Goal: Transaction & Acquisition: Purchase product/service

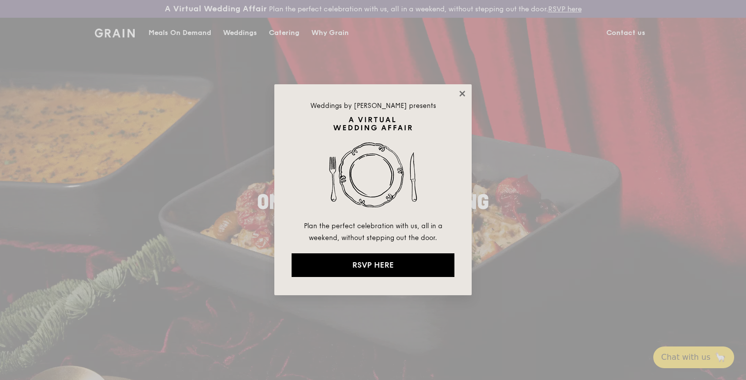
click at [466, 89] on icon at bounding box center [462, 93] width 9 height 9
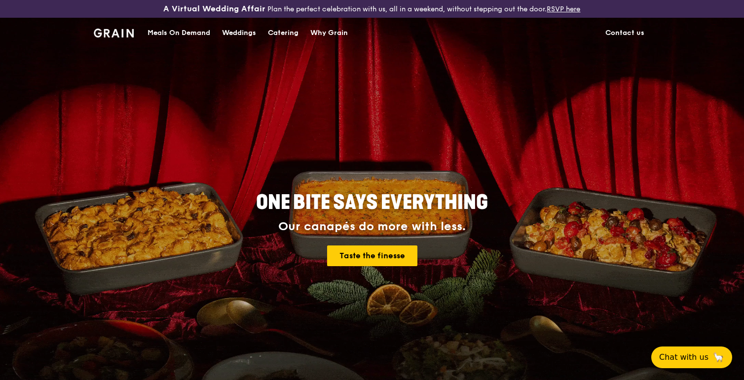
click at [180, 35] on div "Meals On Demand" at bounding box center [178, 33] width 63 height 30
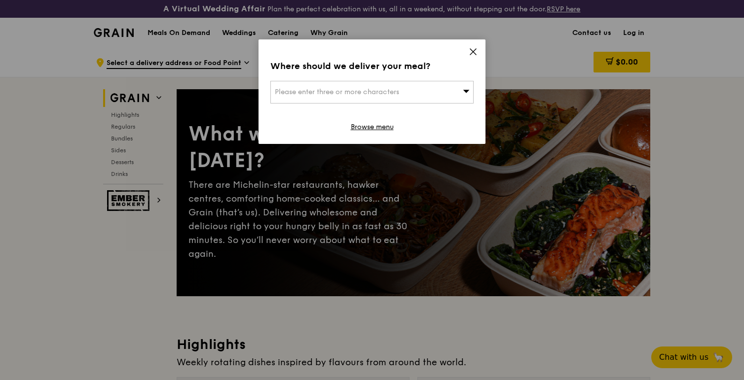
click at [317, 100] on div "Please enter three or more characters" at bounding box center [371, 92] width 203 height 23
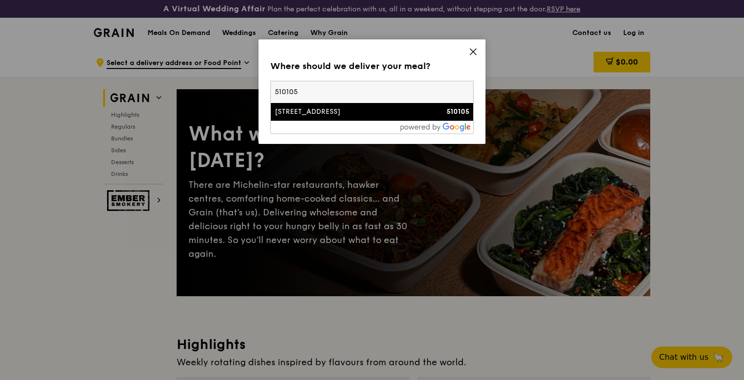
type input "510105"
click at [337, 114] on div "[STREET_ADDRESS]" at bounding box center [348, 112] width 146 height 10
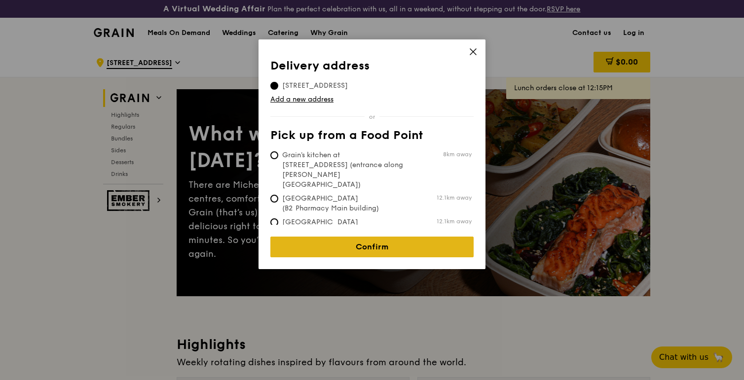
click at [395, 245] on link "Confirm" at bounding box center [371, 247] width 203 height 21
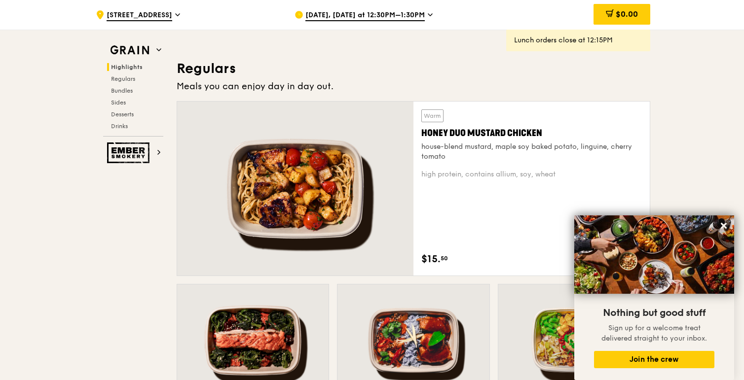
scroll to position [634, 0]
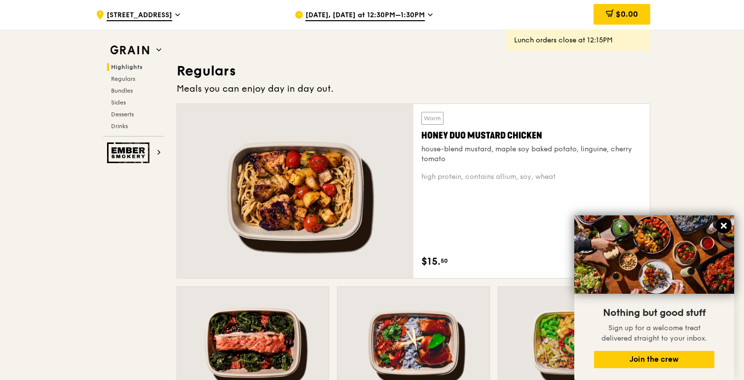
click at [725, 228] on icon at bounding box center [723, 226] width 6 height 6
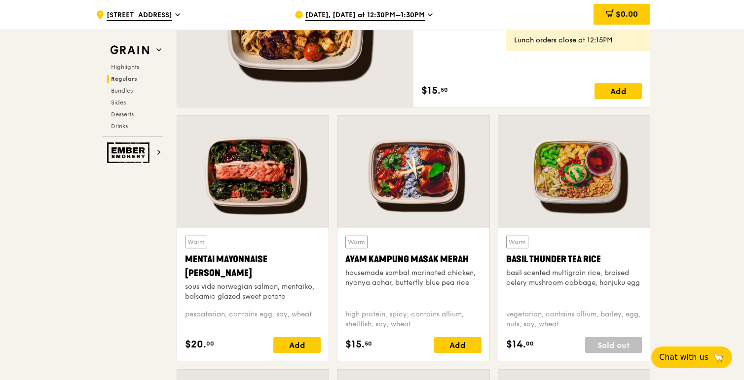
scroll to position [804, 0]
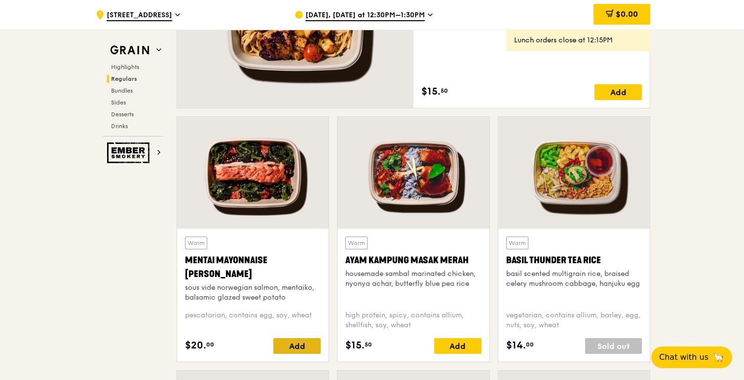
click at [286, 346] on div "Add" at bounding box center [296, 346] width 47 height 16
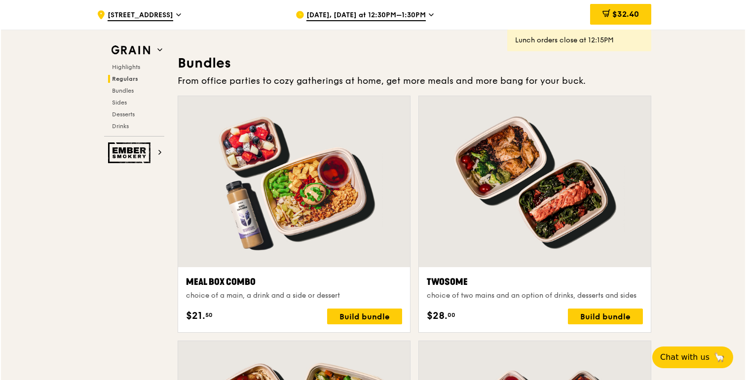
scroll to position [1417, 0]
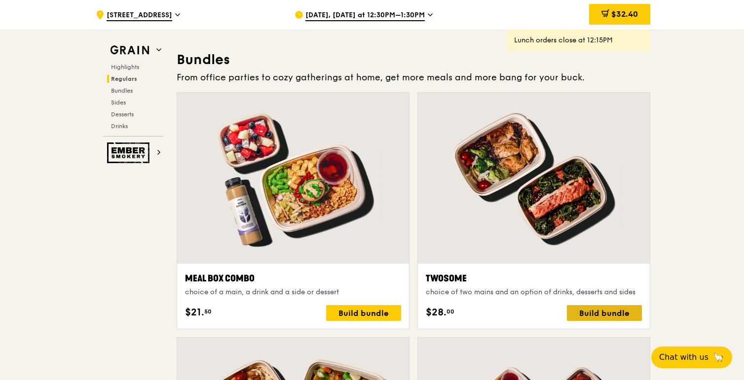
click at [583, 310] on div "Build bundle" at bounding box center [604, 313] width 75 height 16
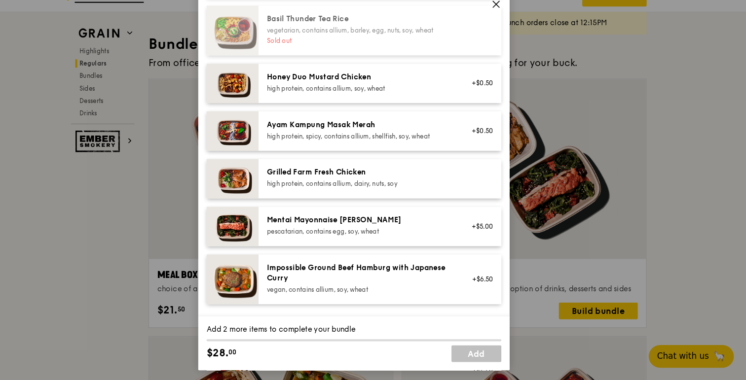
scroll to position [216, 0]
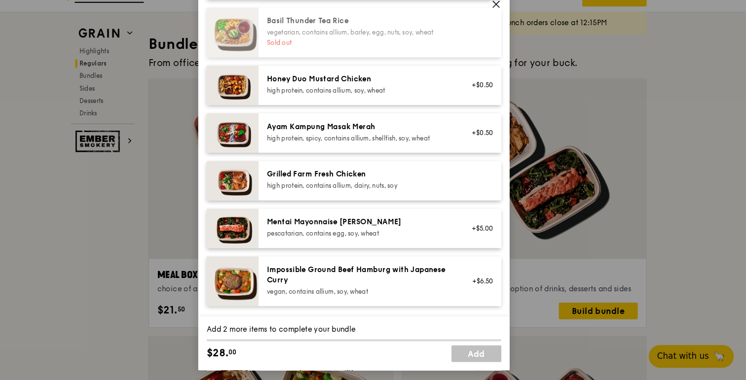
click at [380, 98] on div "Honey Duo Mustard Chicken" at bounding box center [378, 93] width 177 height 10
click at [333, 234] on div "Mentai Mayonnaise [PERSON_NAME]" at bounding box center [378, 229] width 177 height 10
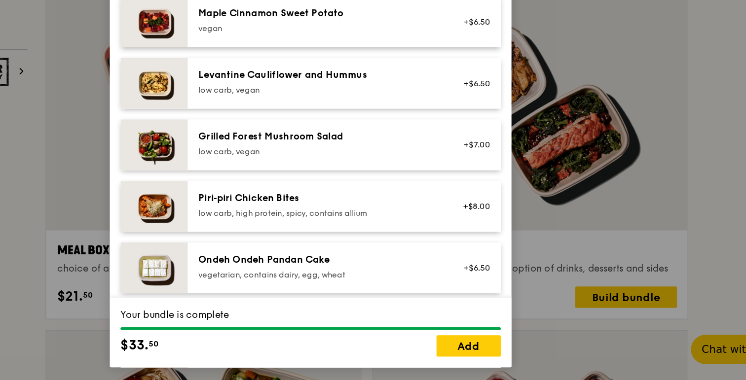
scroll to position [517, 0]
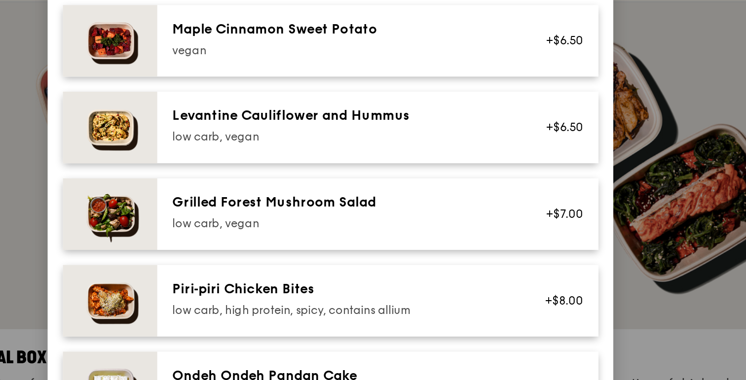
click at [389, 218] on div "low carb, vegan" at bounding box center [378, 214] width 177 height 8
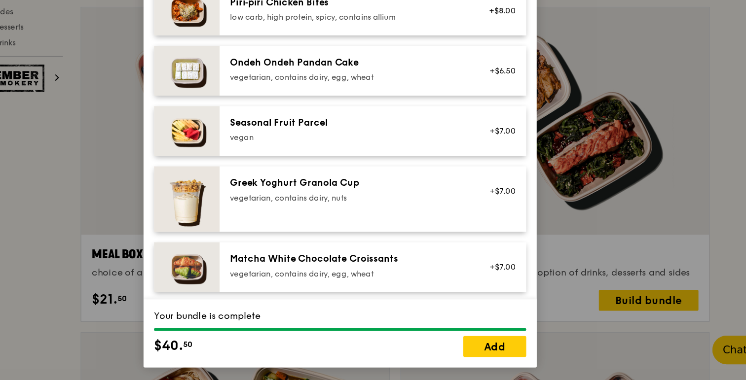
scroll to position [665, 0]
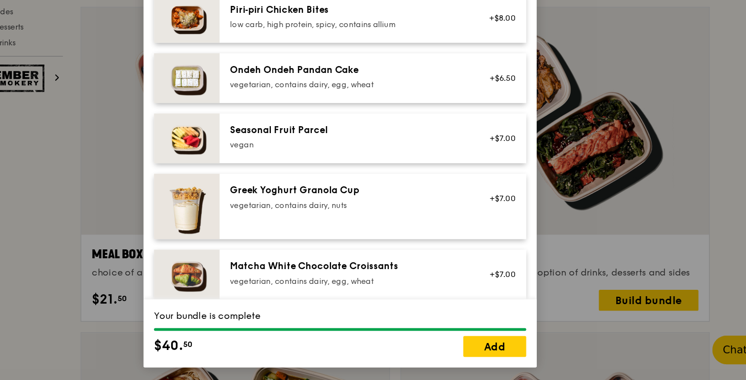
click at [325, 252] on div "vegetarian, contains dairy, nuts" at bounding box center [378, 248] width 177 height 8
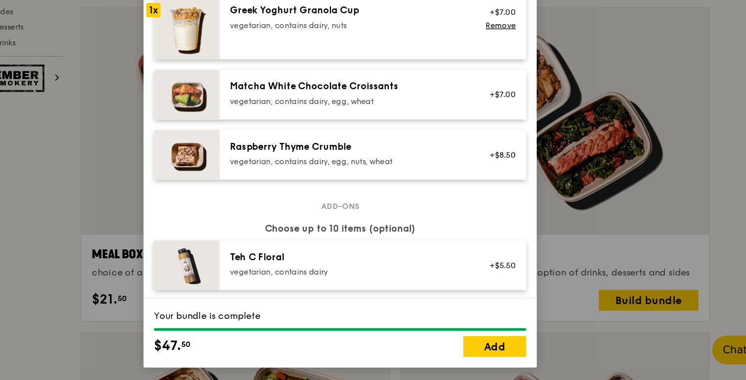
scroll to position [799, 0]
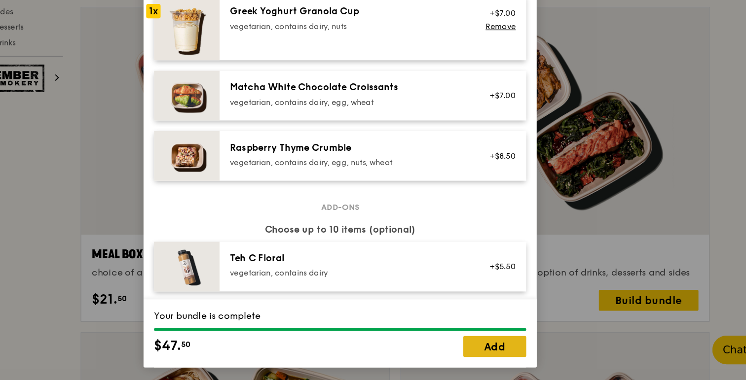
click at [489, 360] on link "Add" at bounding box center [489, 355] width 47 height 16
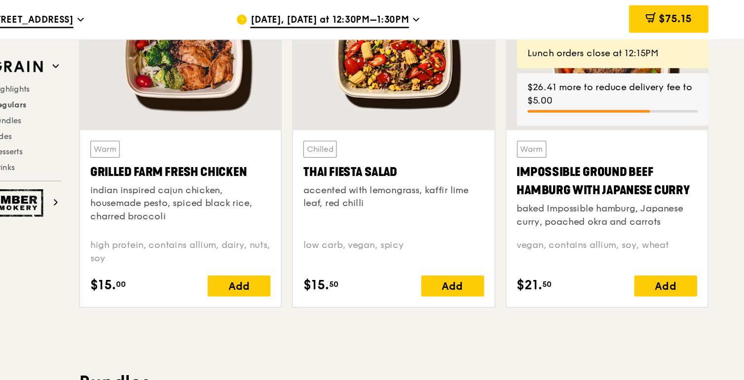
scroll to position [1188, 0]
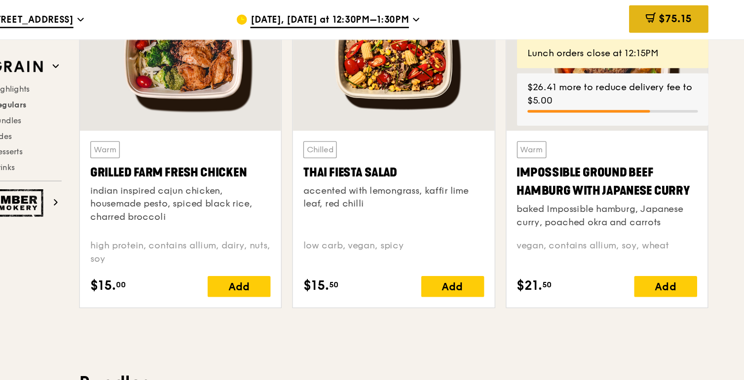
click at [615, 10] on span "$75.15" at bounding box center [624, 13] width 25 height 9
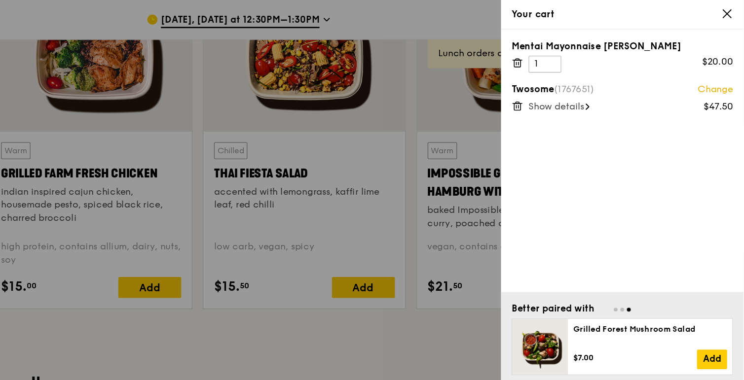
scroll to position [1187, 0]
click at [572, 47] on icon at bounding box center [573, 47] width 9 height 9
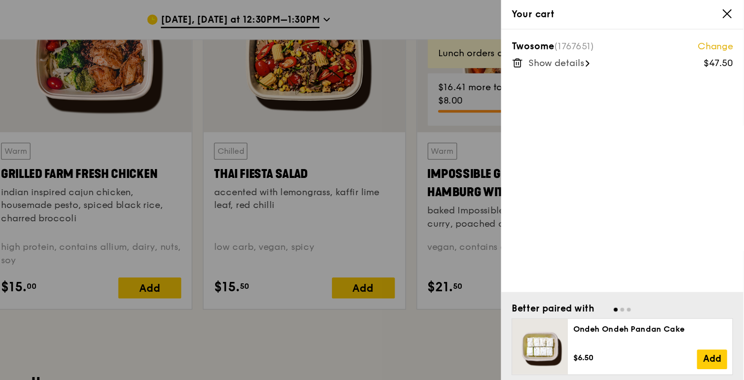
click at [617, 50] on span "Show details" at bounding box center [603, 47] width 42 height 8
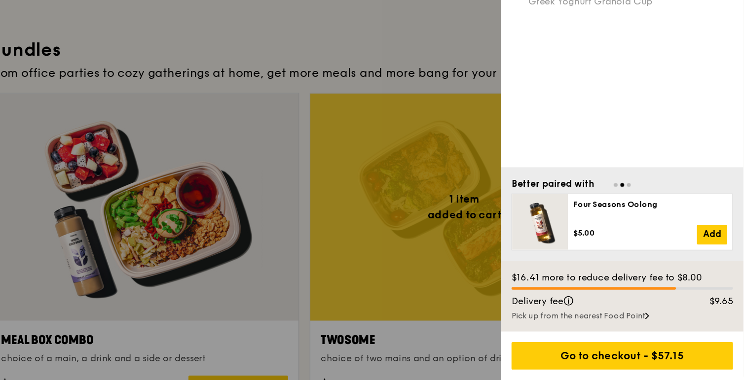
scroll to position [1359, 0]
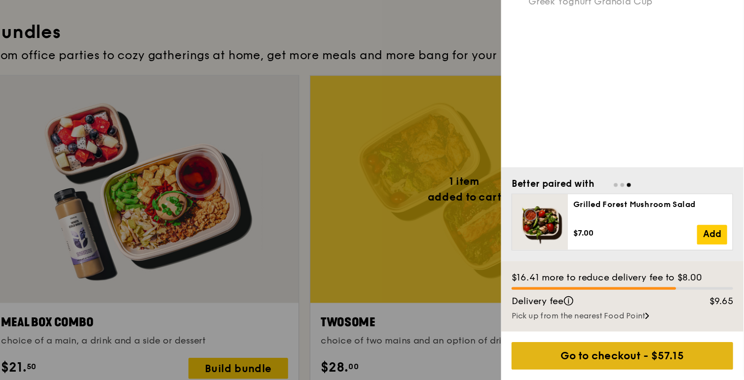
click at [662, 361] on div "Go to checkout - $57.15" at bounding box center [652, 362] width 167 height 21
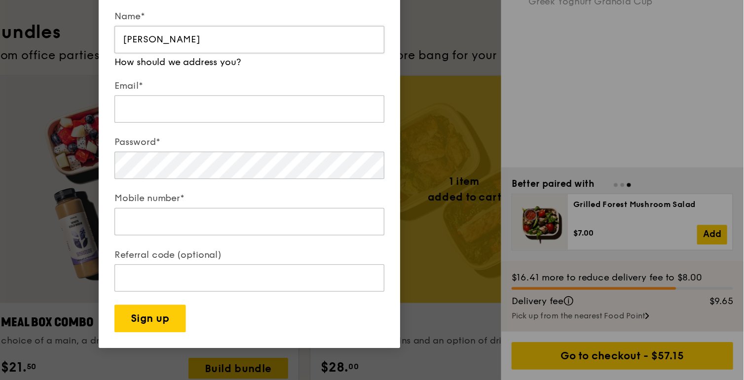
type input "[PERSON_NAME]"
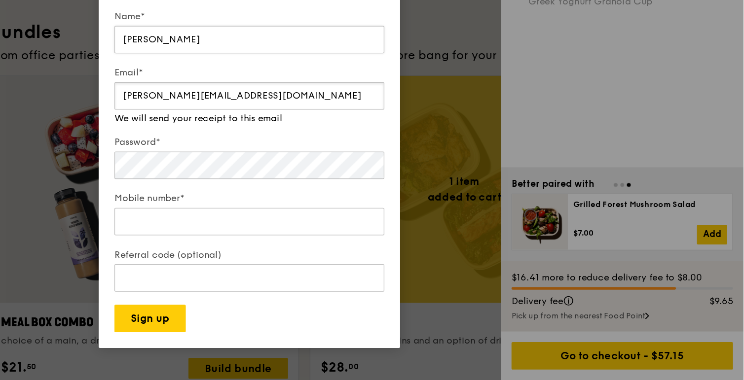
type input "[PERSON_NAME][EMAIL_ADDRESS][DOMAIN_NAME]"
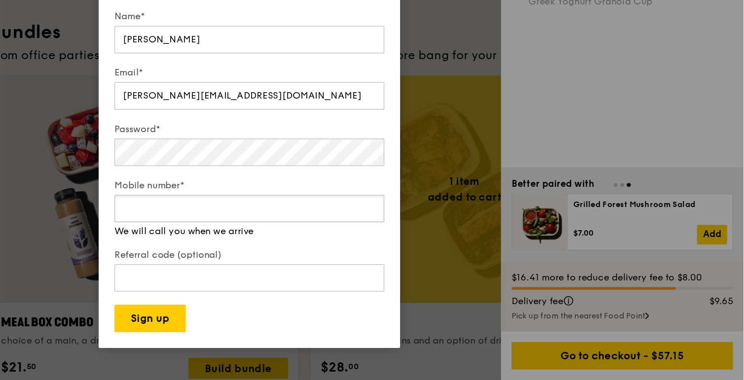
click at [311, 258] on input "Mobile number*" at bounding box center [371, 251] width 203 height 21
type input "96941879"
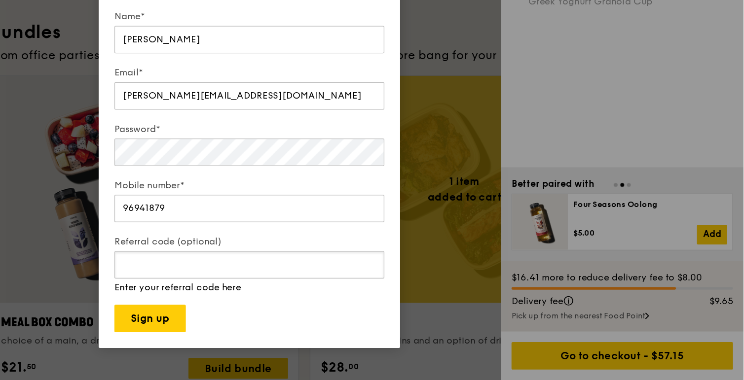
click at [321, 301] on input "Referral code (optional)" at bounding box center [371, 293] width 203 height 21
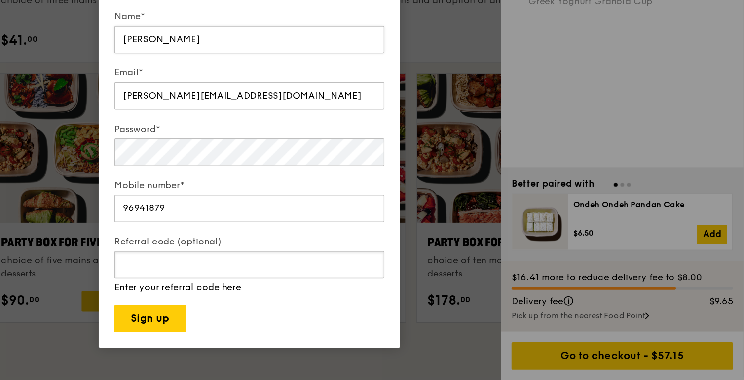
scroll to position [1885, 0]
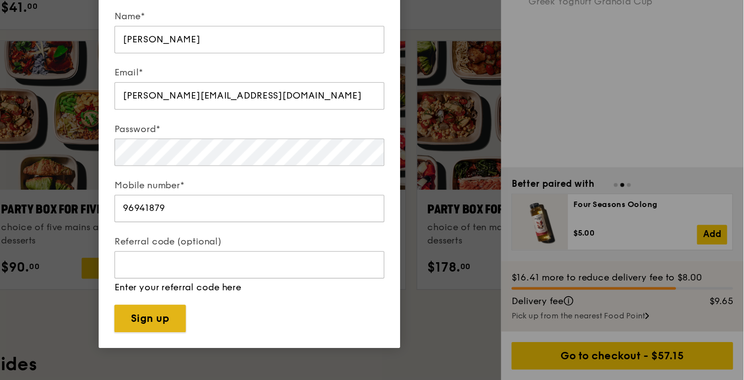
click at [297, 334] on button "Sign up" at bounding box center [297, 333] width 54 height 21
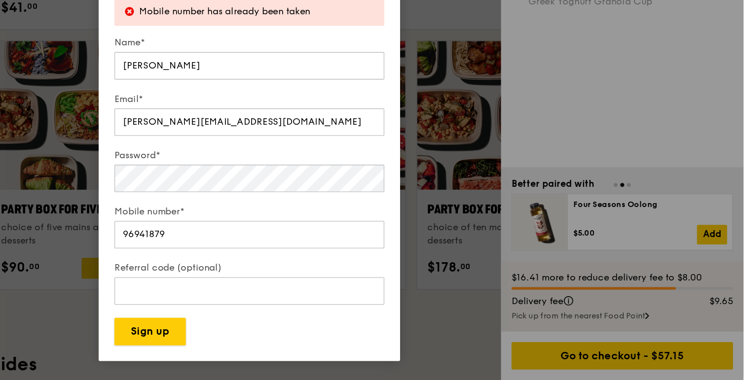
scroll to position [1884, 0]
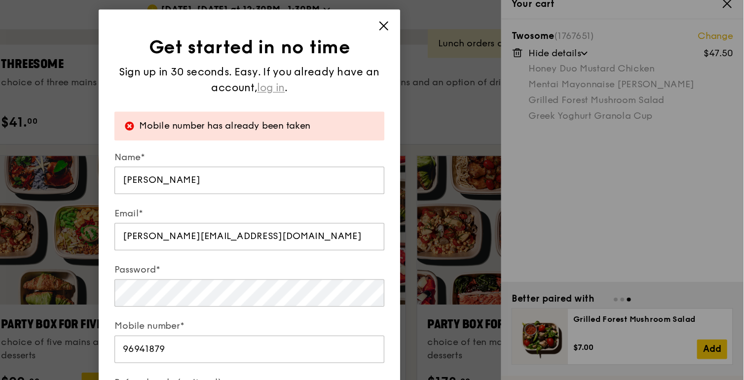
click at [390, 75] on span "log in" at bounding box center [388, 74] width 21 height 12
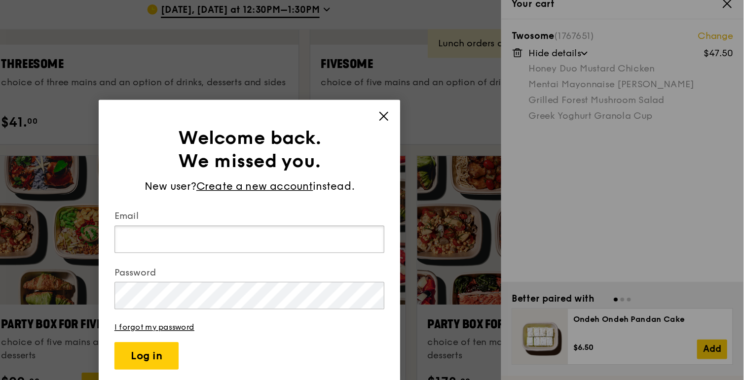
click at [366, 191] on input "Email" at bounding box center [371, 188] width 203 height 21
type input "[PERSON_NAME][EMAIL_ADDRESS][DOMAIN_NAME]"
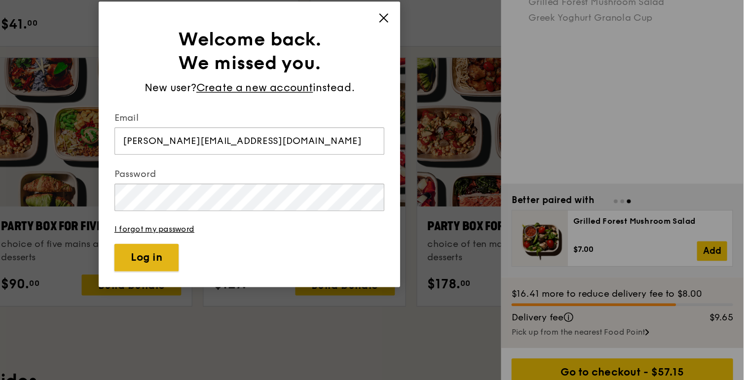
click at [300, 272] on button "Log in" at bounding box center [294, 275] width 48 height 21
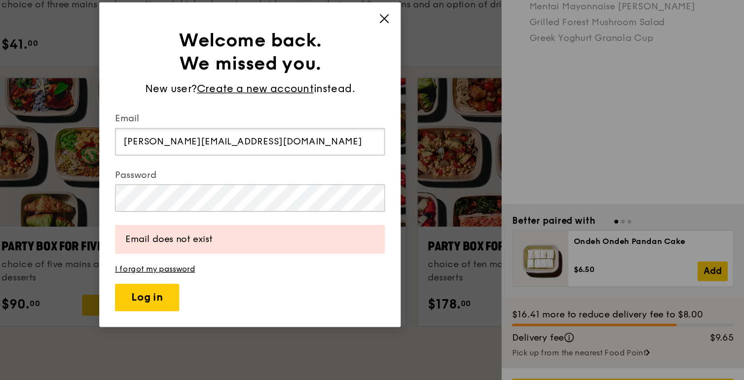
click at [391, 180] on input "[PERSON_NAME][EMAIL_ADDRESS][DOMAIN_NAME]" at bounding box center [371, 173] width 203 height 21
click at [388, 136] on span "Create a new account" at bounding box center [376, 133] width 88 height 12
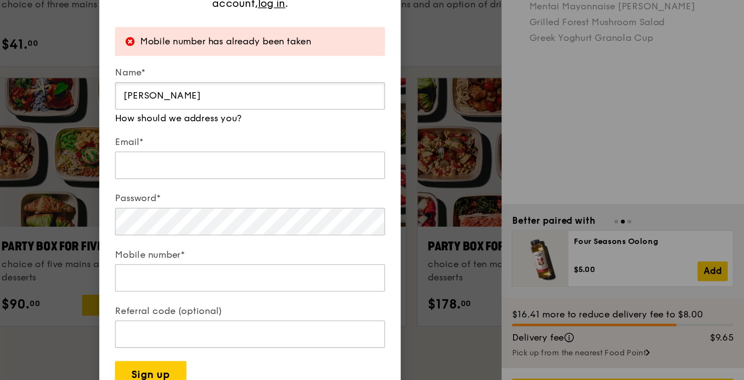
type input "[PERSON_NAME]"
click at [307, 188] on input "Email*" at bounding box center [371, 190] width 203 height 21
type input "[PERSON_NAME][EMAIL_ADDRESS][DOMAIN_NAME]"
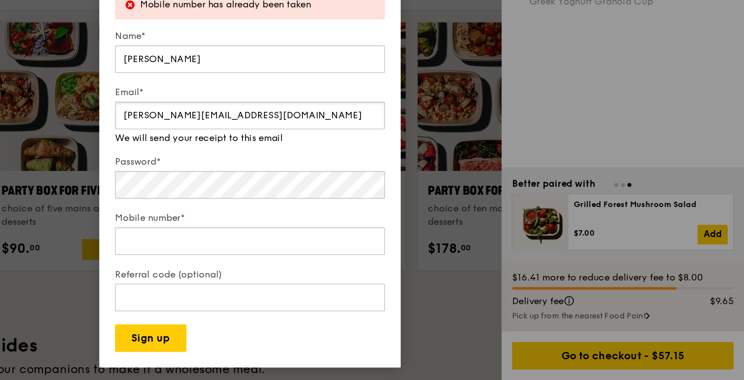
scroll to position [1898, 0]
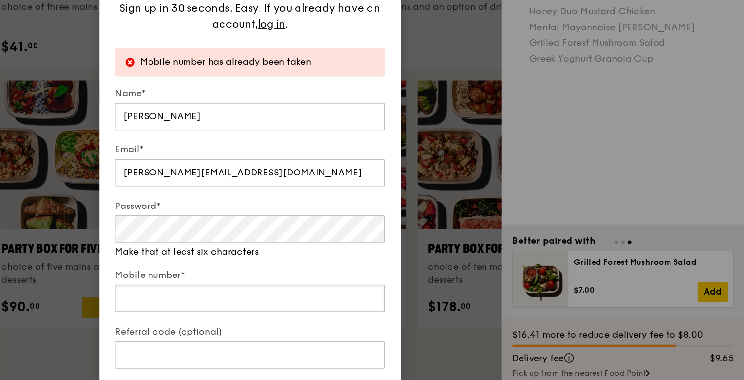
click at [332, 280] on div "Mobile number*" at bounding box center [371, 270] width 203 height 35
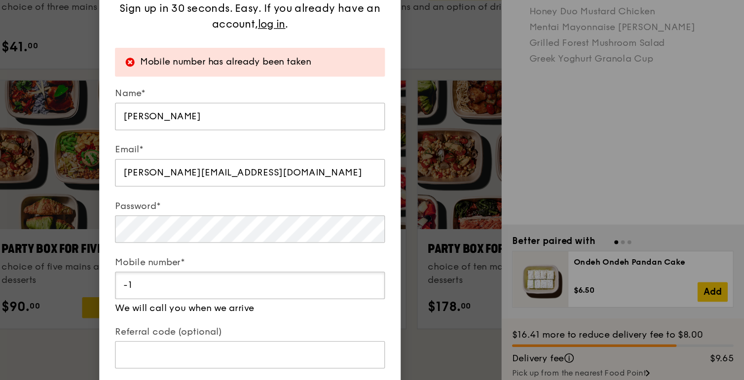
click at [464, 269] on input "-1" at bounding box center [371, 265] width 203 height 21
type input "0"
click at [464, 262] on input "0" at bounding box center [371, 265] width 203 height 21
type input "9"
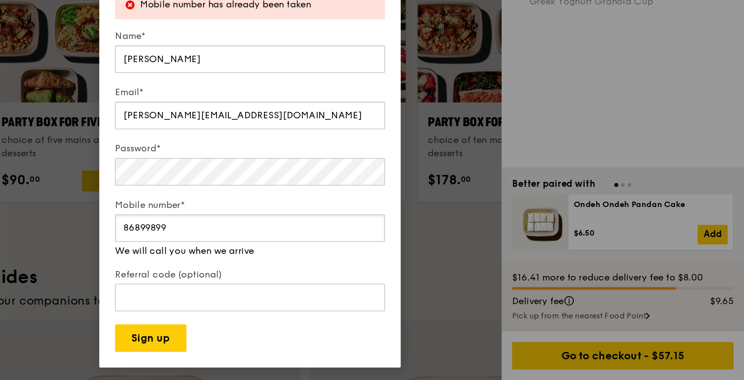
scroll to position [1950, 0]
type input "86899899"
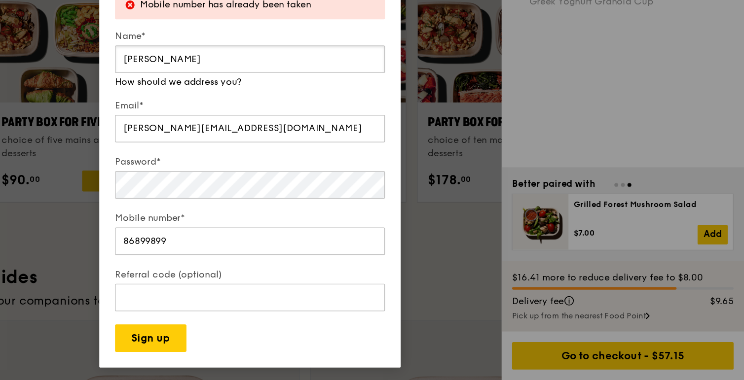
click at [369, 139] on input "[PERSON_NAME]" at bounding box center [371, 138] width 203 height 21
type input "J"
type input "[PERSON_NAME]"
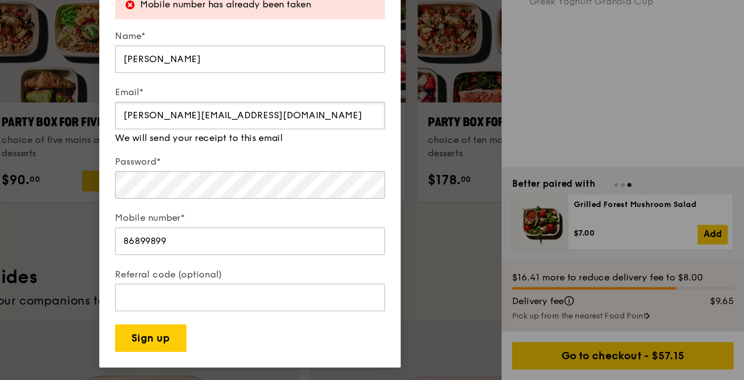
drag, startPoint x: 384, startPoint y: 189, endPoint x: 210, endPoint y: 186, distance: 174.1
click at [210, 186] on div "Get started in no time Sign up in 30 seconds. Easy. If you already have an acco…" at bounding box center [372, 190] width 744 height 380
type input "F"
type input "[PERSON_NAME][EMAIL_ADDRESS][PERSON_NAME][DOMAIN_NAME]"
click at [378, 237] on div "Password*" at bounding box center [371, 228] width 203 height 35
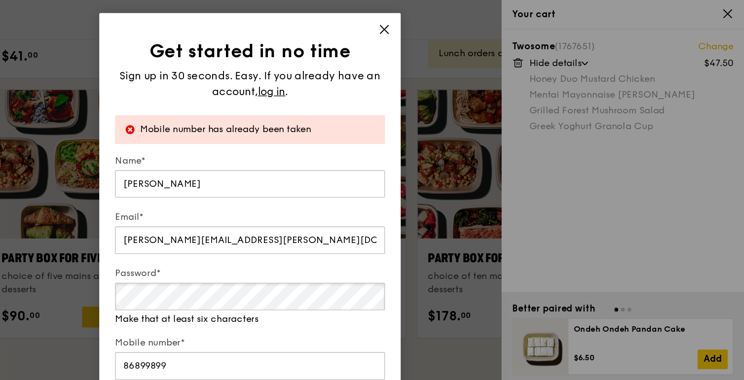
scroll to position [1941, 0]
click at [391, 72] on span "log in" at bounding box center [388, 69] width 21 height 12
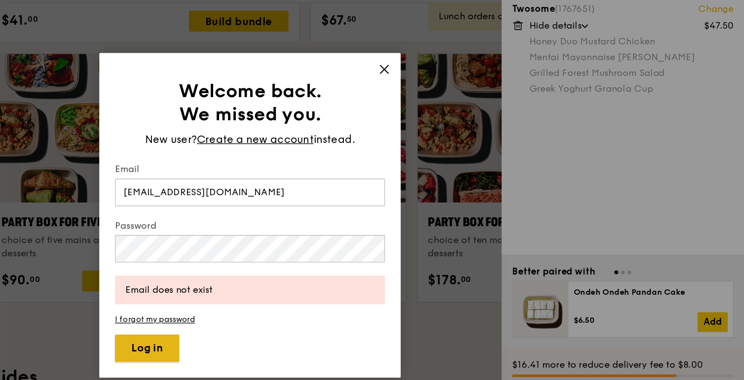
click at [290, 287] on button "Log in" at bounding box center [294, 290] width 48 height 21
drag, startPoint x: 367, startPoint y: 175, endPoint x: 183, endPoint y: 180, distance: 184.0
click at [183, 180] on div "Welcome back. We missed you. New user? Create a new account instead. Email [EMA…" at bounding box center [372, 190] width 744 height 380
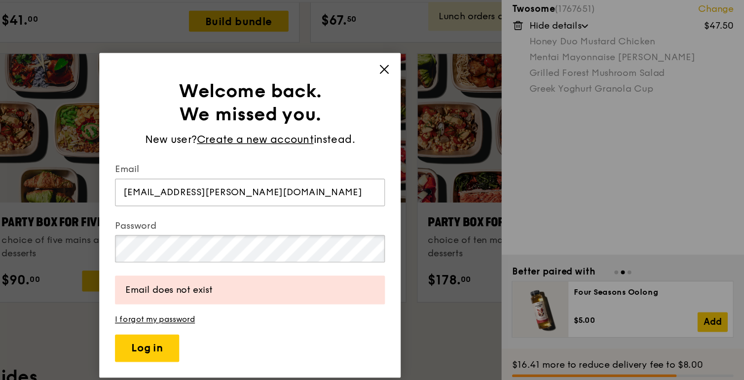
click at [207, 218] on div "Welcome back. We missed you. New user? Create a new account instead. Email [EMA…" at bounding box center [372, 190] width 744 height 380
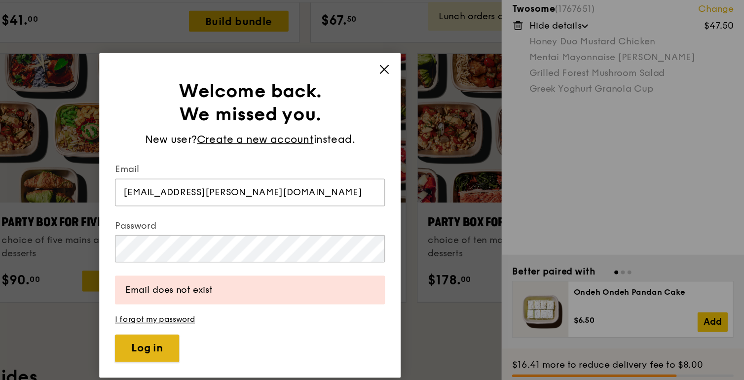
click at [290, 288] on button "Log in" at bounding box center [294, 290] width 48 height 21
drag, startPoint x: 374, startPoint y: 177, endPoint x: 263, endPoint y: 176, distance: 111.0
click at [263, 176] on div "Welcome back. We missed you. New user? Create a new account instead. Email [EMA…" at bounding box center [371, 190] width 227 height 245
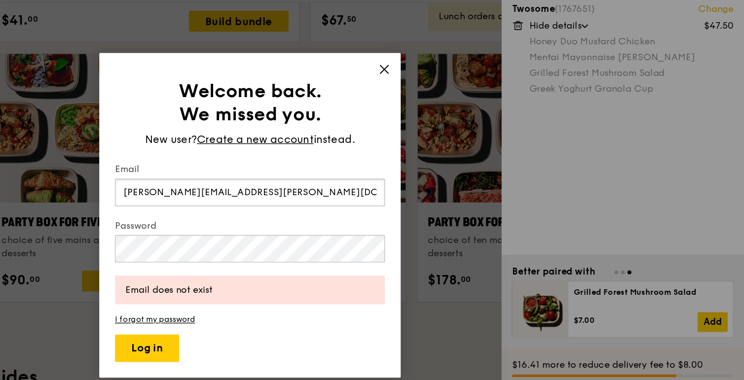
type input "[PERSON_NAME][EMAIL_ADDRESS][PERSON_NAME][DOMAIN_NAME]"
click at [191, 207] on div "Welcome back. We missed you. New user? Create a new account instead. Email [PER…" at bounding box center [372, 190] width 744 height 380
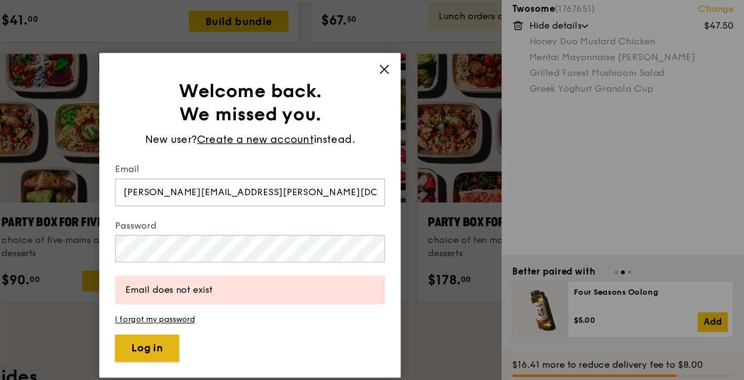
click at [291, 293] on button "Log in" at bounding box center [294, 290] width 48 height 21
click at [183, 215] on div "Welcome back. We missed you. New user? Create a new account instead. Email [PER…" at bounding box center [372, 190] width 744 height 380
click at [296, 290] on button "Log in" at bounding box center [294, 290] width 48 height 21
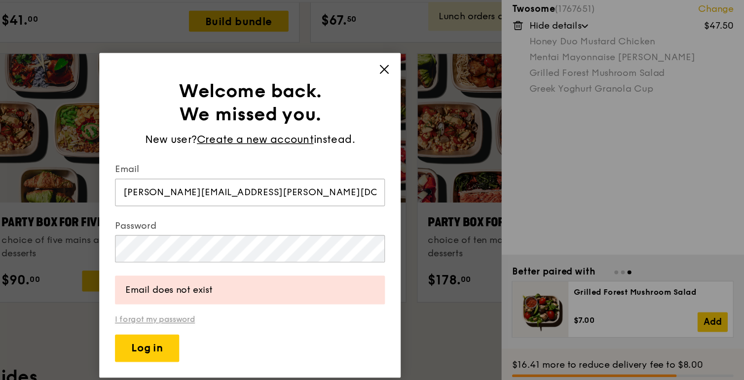
click at [312, 269] on link "I forgot my password" at bounding box center [371, 268] width 203 height 7
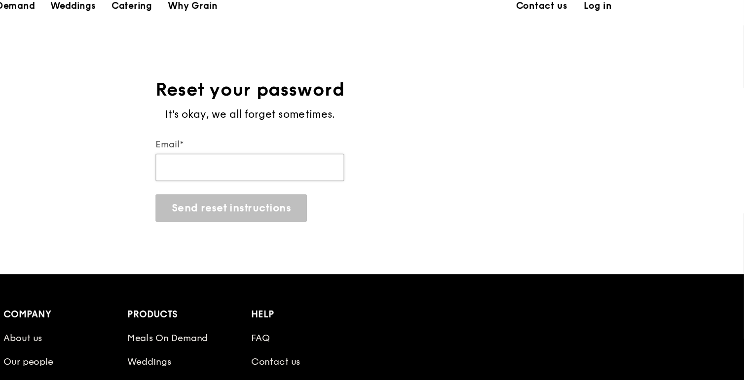
click at [411, 157] on input "Email*" at bounding box center [372, 154] width 142 height 21
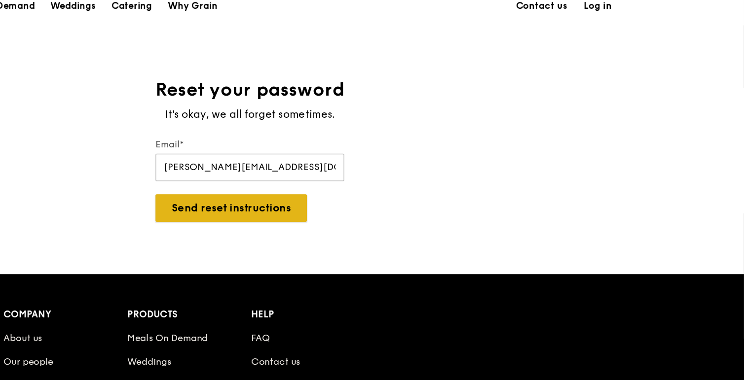
click at [367, 182] on button "Send reset instructions" at bounding box center [358, 185] width 114 height 21
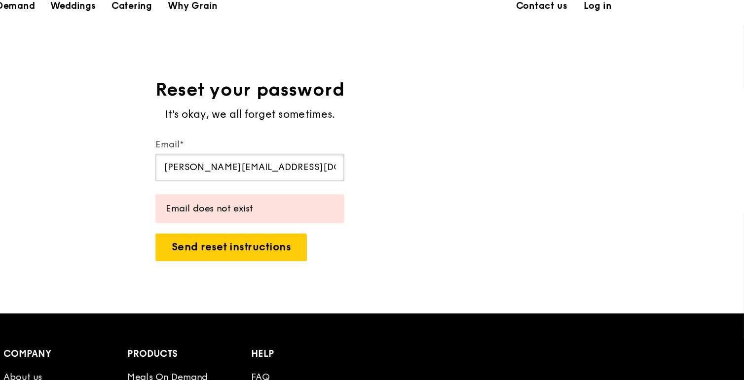
drag, startPoint x: 415, startPoint y: 158, endPoint x: 272, endPoint y: 159, distance: 143.0
click at [272, 159] on div "Reset your password It's okay, we all forget sometimes. Email* [PERSON_NAME][EM…" at bounding box center [372, 156] width 744 height 138
drag, startPoint x: 403, startPoint y: 155, endPoint x: 220, endPoint y: 156, distance: 183.5
click at [220, 156] on div "Reset your password It's okay, we all forget sometimes. Email* [PERSON_NAME][EM…" at bounding box center [372, 156] width 744 height 138
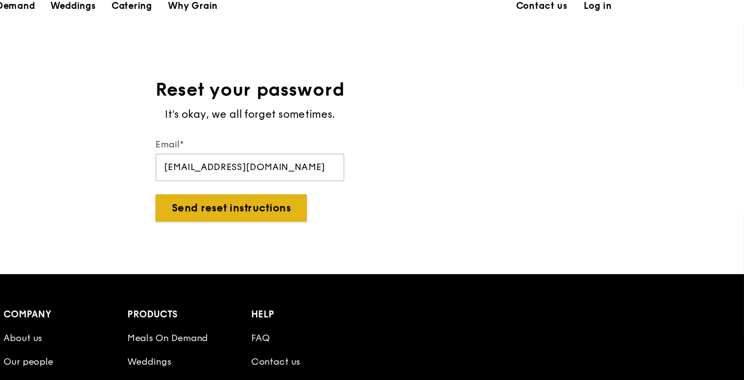
click at [318, 179] on button "Send reset instructions" at bounding box center [358, 185] width 114 height 21
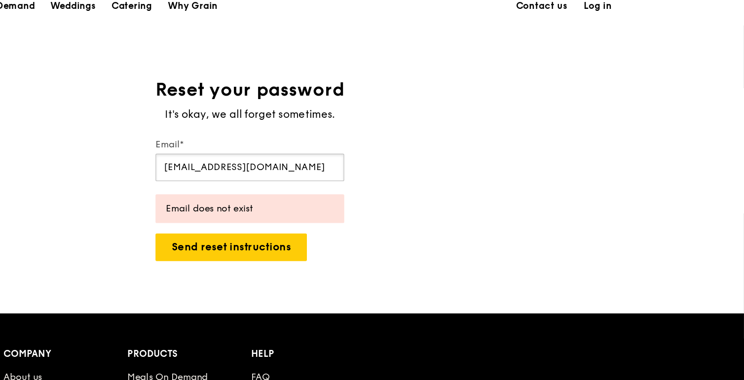
drag, startPoint x: 419, startPoint y: 154, endPoint x: 228, endPoint y: 156, distance: 190.9
click at [228, 156] on div "Reset your password It's okay, we all forget sometimes. Email* [EMAIL_ADDRESS][…" at bounding box center [372, 156] width 744 height 138
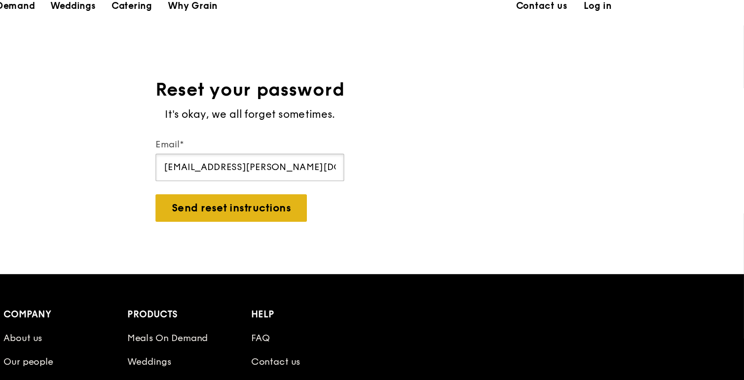
type input "[EMAIL_ADDRESS][PERSON_NAME][DOMAIN_NAME]"
click at [329, 179] on button "Send reset instructions" at bounding box center [358, 185] width 114 height 21
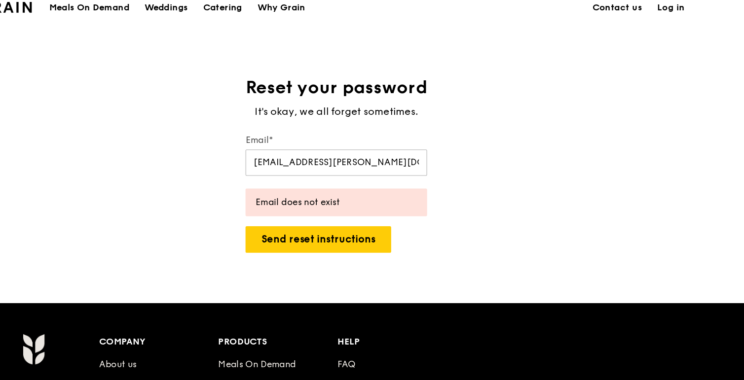
click at [635, 33] on link "Log in" at bounding box center [633, 33] width 33 height 30
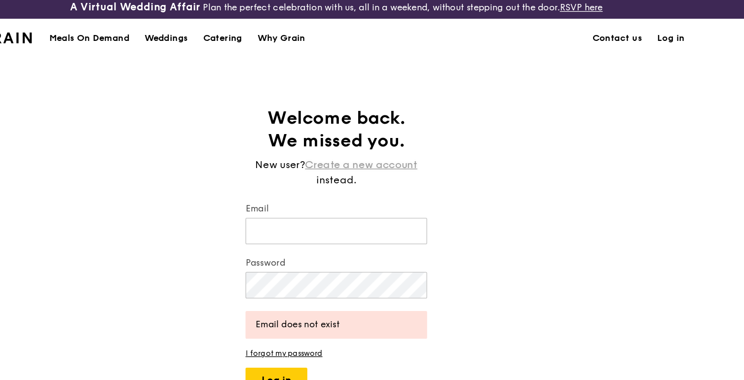
click at [394, 135] on link "Create a new account" at bounding box center [392, 132] width 88 height 12
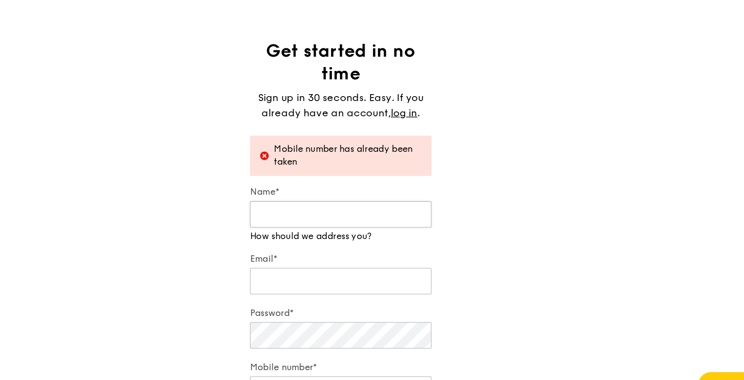
click at [335, 224] on input "Name*" at bounding box center [372, 223] width 142 height 21
type input "[PERSON_NAME]"
click at [347, 272] on input "Email*" at bounding box center [372, 275] width 142 height 21
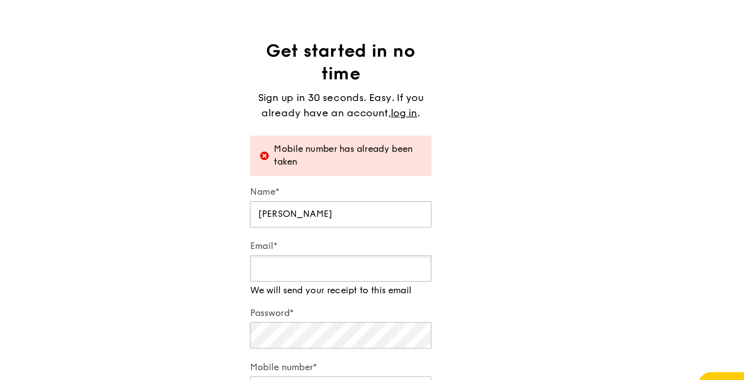
type input "[PERSON_NAME][EMAIL_ADDRESS][PERSON_NAME][DOMAIN_NAME]"
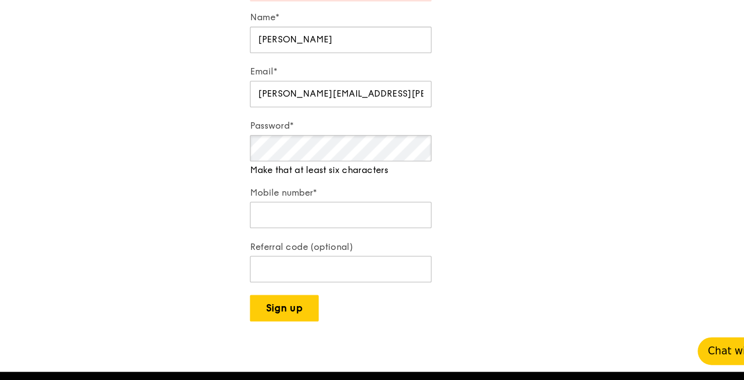
scroll to position [115, 0]
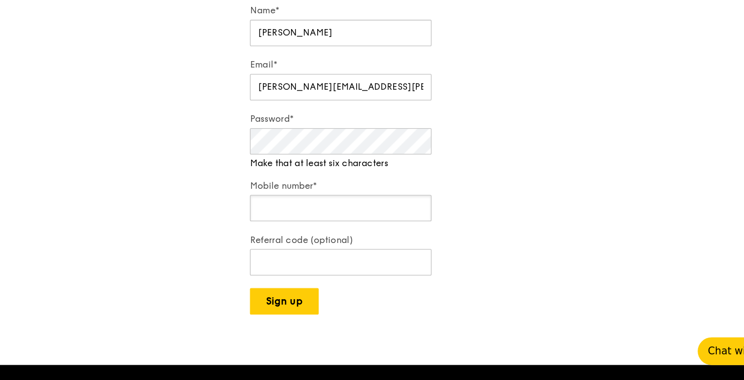
click at [404, 250] on div "Mobile number*" at bounding box center [372, 240] width 142 height 35
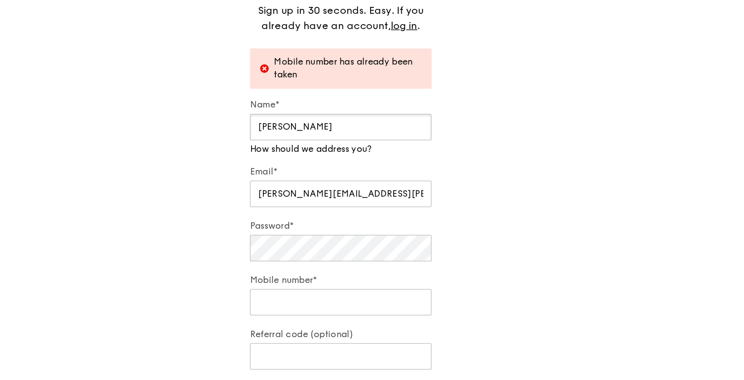
drag, startPoint x: 372, startPoint y: 107, endPoint x: 220, endPoint y: 123, distance: 153.2
click at [220, 123] on div "Get started in no time Sign up in 30 seconds. Easy. If you already have an acco…" at bounding box center [372, 150] width 744 height 357
type input "I"
type input "[PERSON_NAME]"
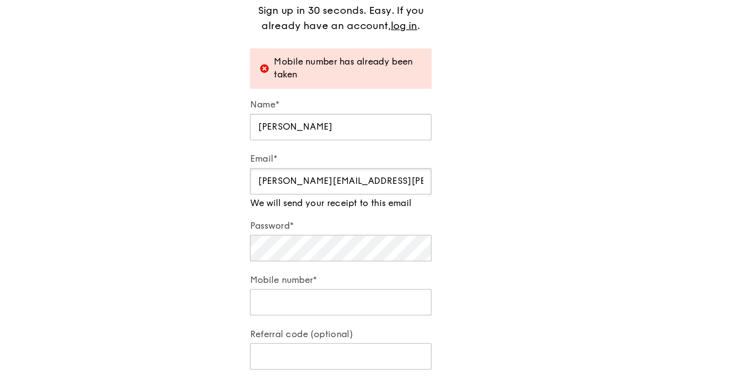
drag, startPoint x: 399, startPoint y: 162, endPoint x: 269, endPoint y: 156, distance: 130.3
click at [261, 157] on div "Get started in no time Sign up in 30 seconds. Easy. If you already have an acco…" at bounding box center [372, 150] width 744 height 357
drag, startPoint x: 398, startPoint y: 155, endPoint x: 230, endPoint y: 155, distance: 168.2
click at [230, 155] on div "Get started in no time Sign up in 30 seconds. Easy. If you already have an acco…" at bounding box center [372, 150] width 744 height 357
type input "[PERSON_NAME][EMAIL_ADDRESS][DOMAIN_NAME]"
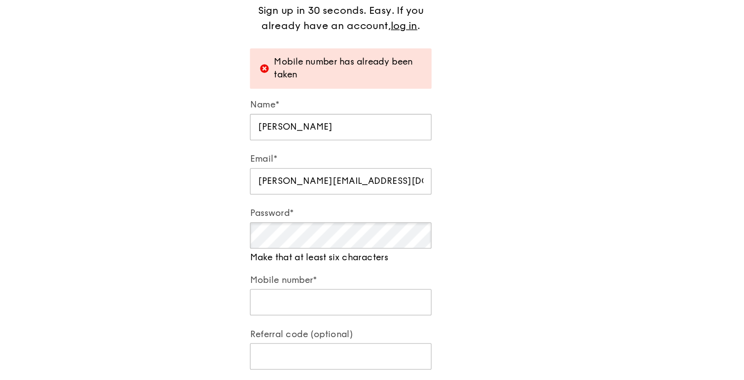
click at [255, 205] on div "Get started in no time Sign up in 30 seconds. Easy. If you already have an acco…" at bounding box center [372, 150] width 744 height 357
click at [239, 211] on div "Get started in no time Sign up in 30 seconds. Easy. If you already have an acco…" at bounding box center [372, 150] width 744 height 357
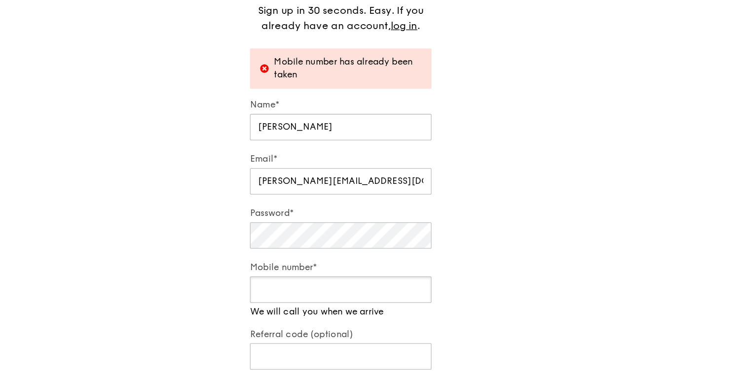
click at [309, 243] on input "Mobile number*" at bounding box center [372, 235] width 142 height 21
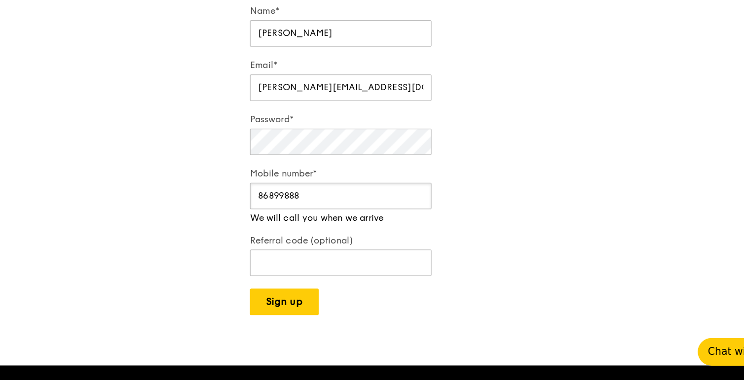
scroll to position [143, 0]
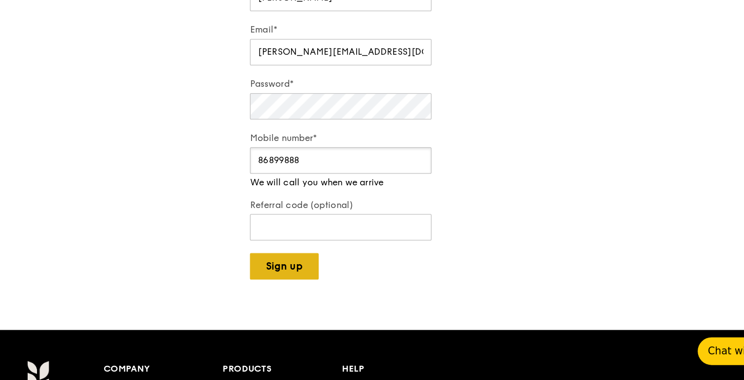
type input "86899888"
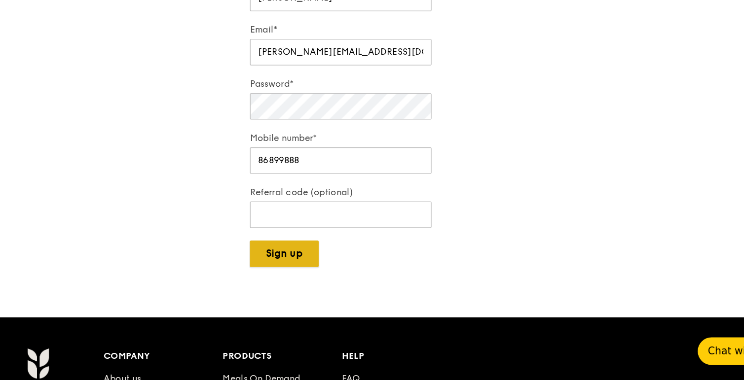
click at [326, 290] on button "Sign up" at bounding box center [328, 281] width 54 height 21
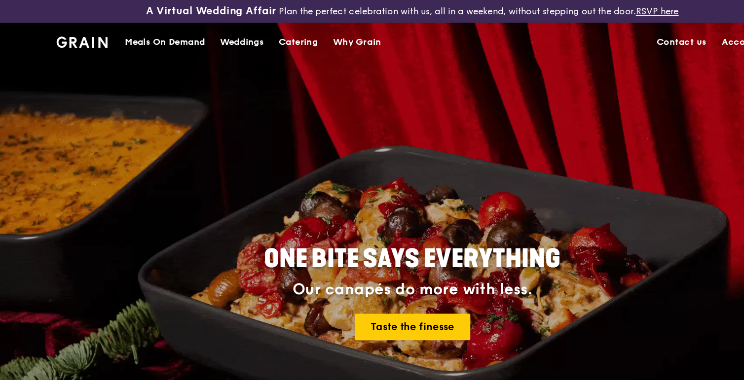
click at [123, 39] on h1 "Grain logo" at bounding box center [114, 32] width 40 height 30
click at [158, 28] on div "Meals On Demand" at bounding box center [178, 33] width 63 height 30
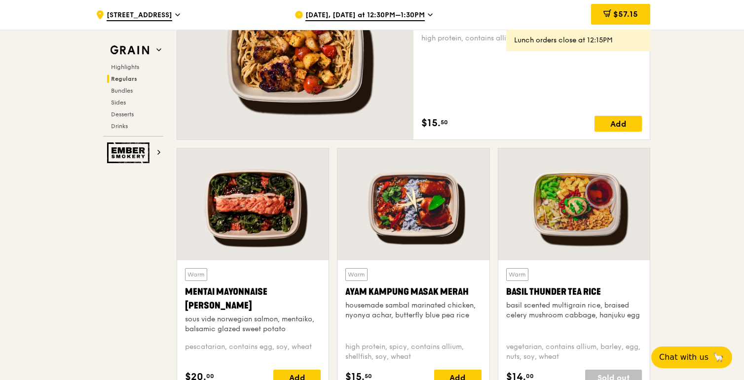
scroll to position [773, 0]
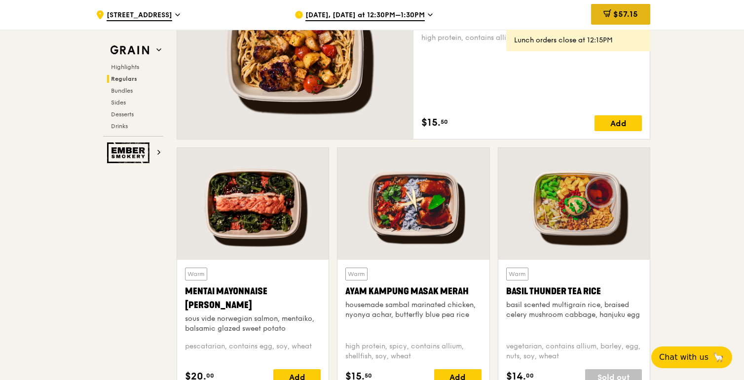
click at [627, 12] on span "$57.15" at bounding box center [625, 13] width 25 height 9
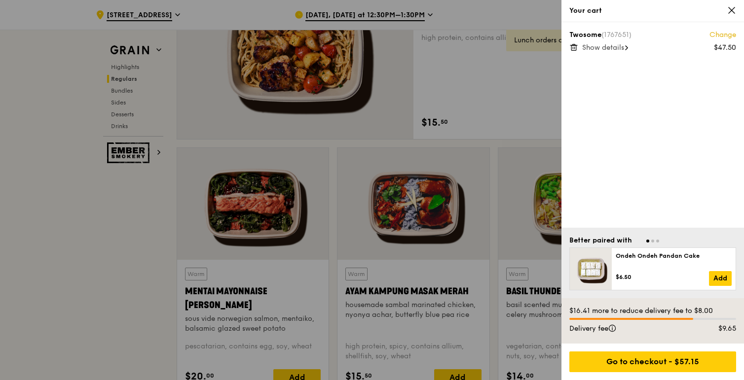
click at [615, 46] on span "Show details" at bounding box center [603, 47] width 42 height 8
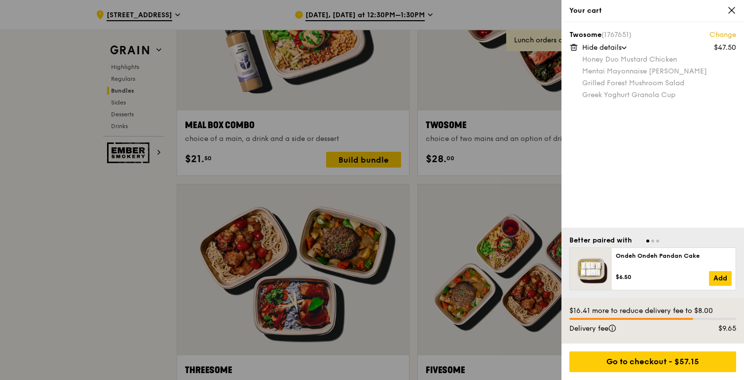
scroll to position [1570, 0]
click at [129, 104] on div at bounding box center [372, 190] width 744 height 380
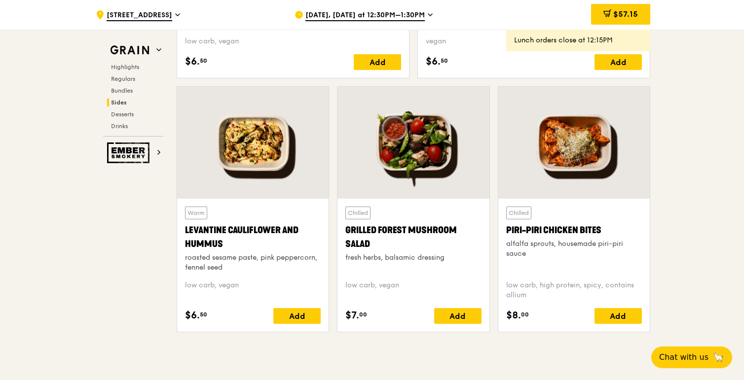
scroll to position [2478, 0]
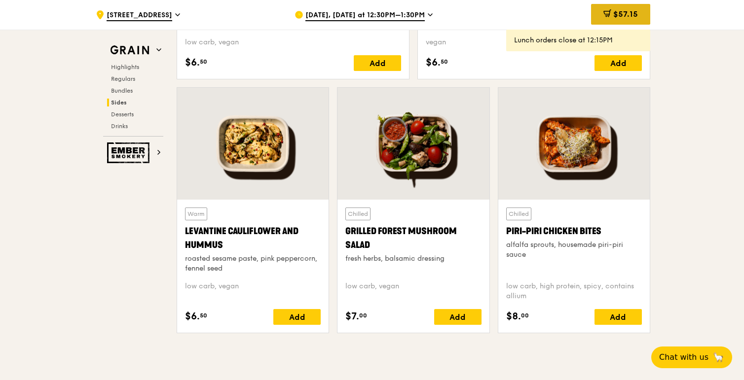
click at [616, 14] on span "$57.15" at bounding box center [625, 13] width 25 height 9
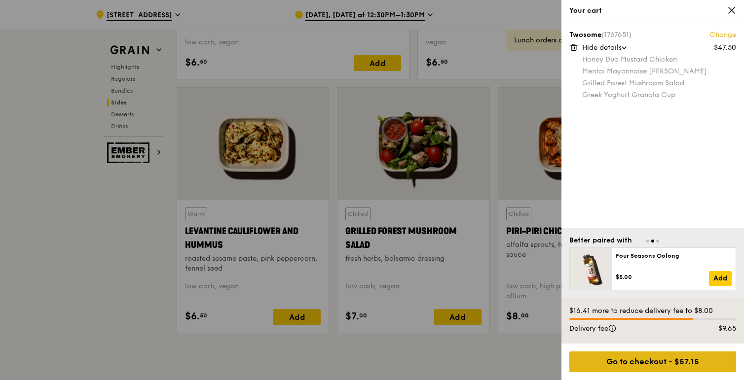
click at [660, 363] on div "Go to checkout - $57.15" at bounding box center [652, 362] width 167 height 21
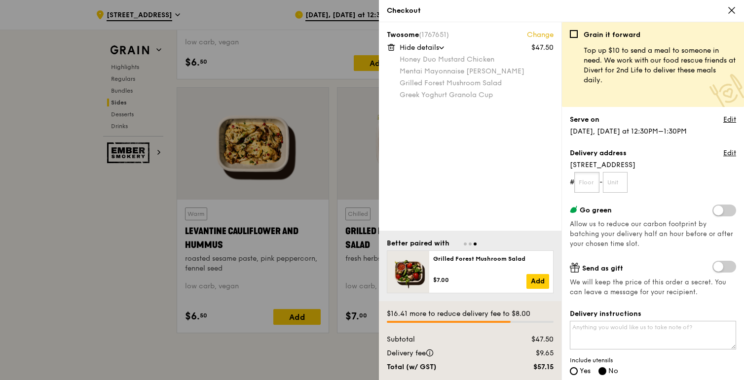
click at [594, 181] on input "text" at bounding box center [586, 182] width 25 height 21
type input "03"
click at [628, 181] on input "text" at bounding box center [615, 182] width 25 height 21
type input "9"
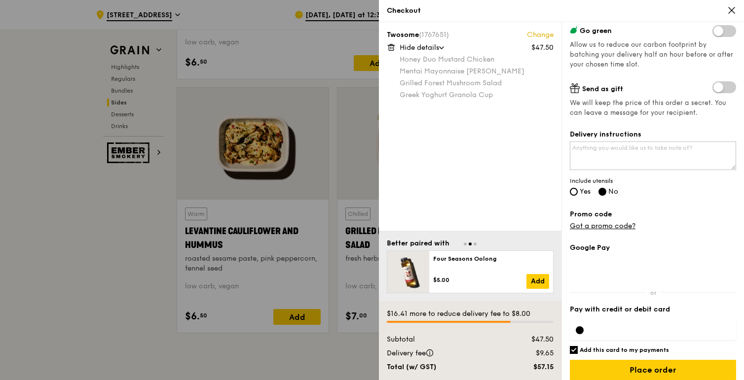
scroll to position [188, 0]
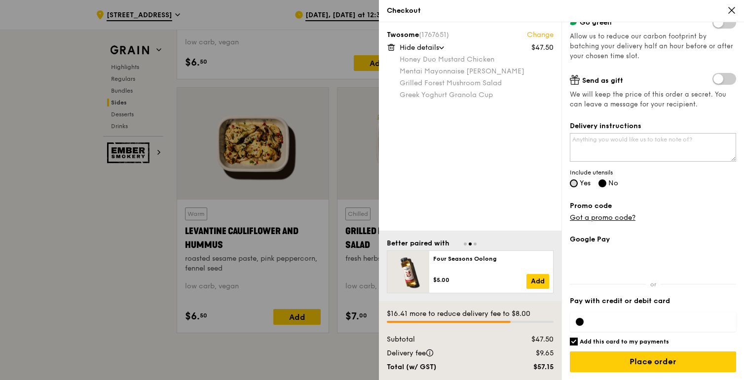
type input "87"
click at [575, 183] on input "Yes" at bounding box center [574, 183] width 8 height 8
radio input "true"
radio input "false"
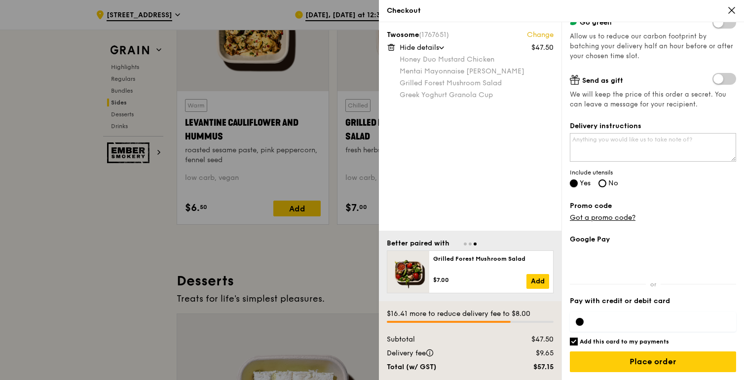
scroll to position [2588, 0]
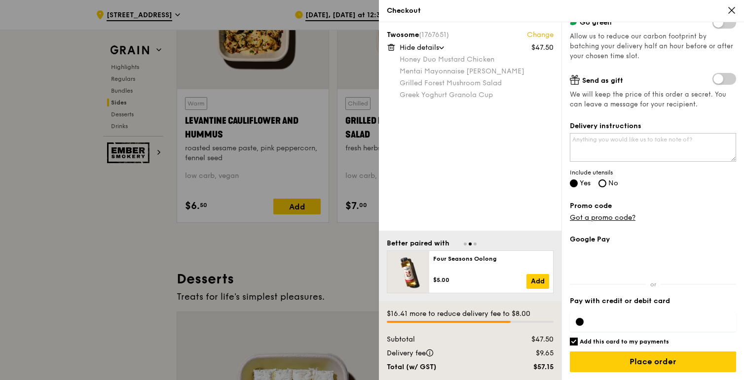
click at [646, 302] on label "Pay with credit or debit card" at bounding box center [653, 301] width 166 height 10
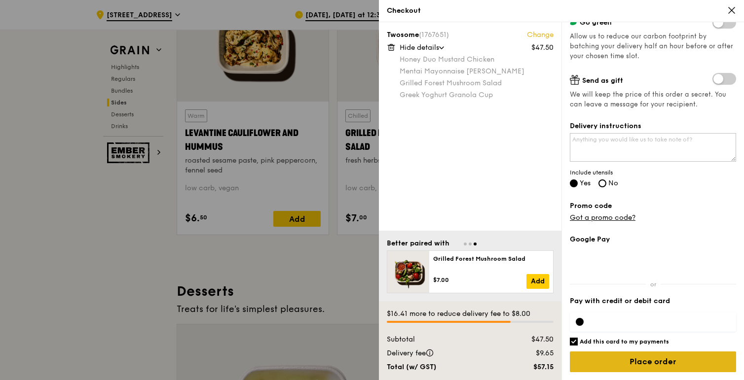
scroll to position [2575, 0]
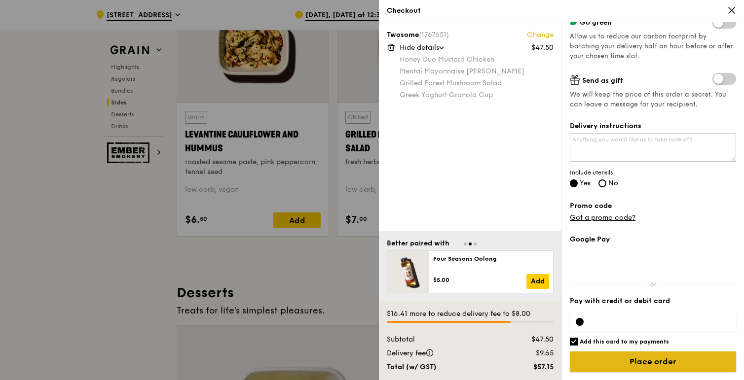
click at [641, 361] on input "Place order" at bounding box center [653, 362] width 166 height 21
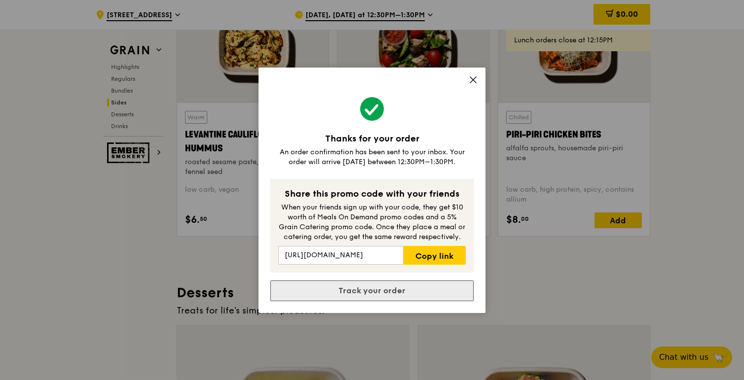
click at [394, 292] on link "Track your order" at bounding box center [371, 291] width 203 height 21
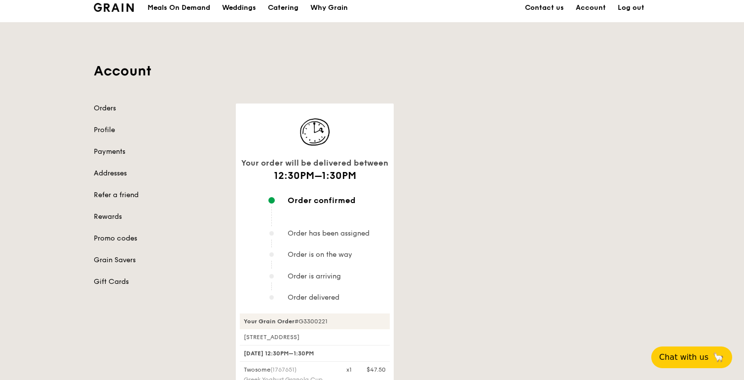
scroll to position [24, 0]
click at [601, 9] on link "Account" at bounding box center [591, 9] width 42 height 30
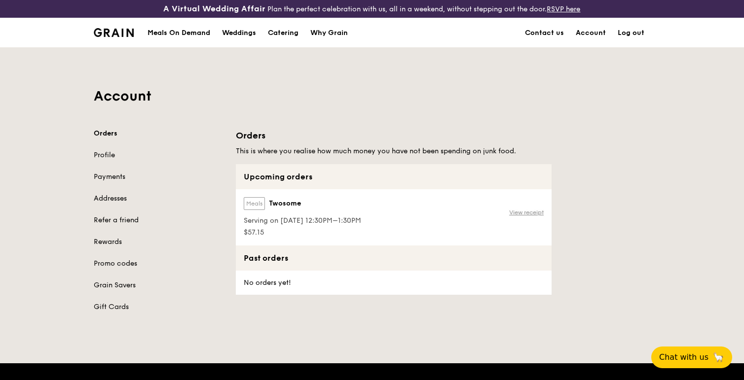
click at [532, 213] on link "View receipt" at bounding box center [526, 213] width 35 height 8
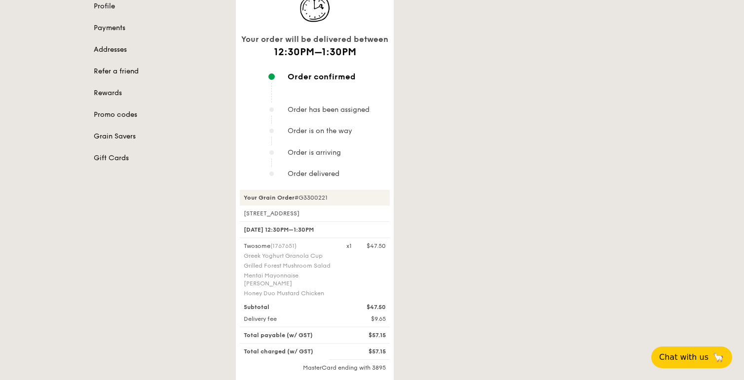
scroll to position [155, 0]
